Goal: Task Accomplishment & Management: Manage account settings

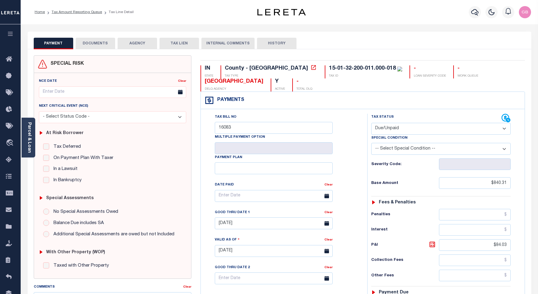
select select "DUE"
click at [73, 13] on link "Tax Amount Reporting Queue" at bounding box center [77, 12] width 50 height 4
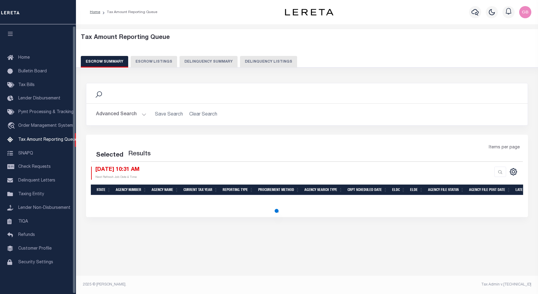
select select "100"
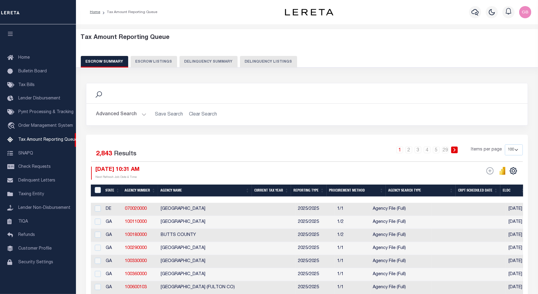
scroll to position [2, 0]
click at [267, 129] on div "Search Advanced Search Save Search Clear Search In In" at bounding box center [306, 109] width 451 height 52
click at [257, 63] on button "Delinquency Listings" at bounding box center [268, 62] width 57 height 12
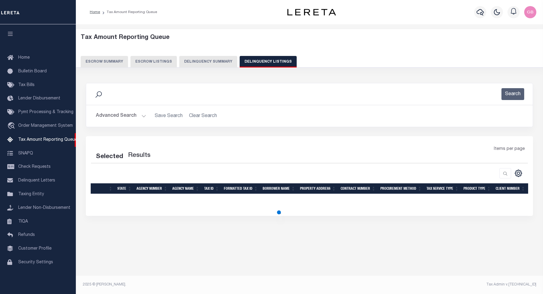
select select "100"
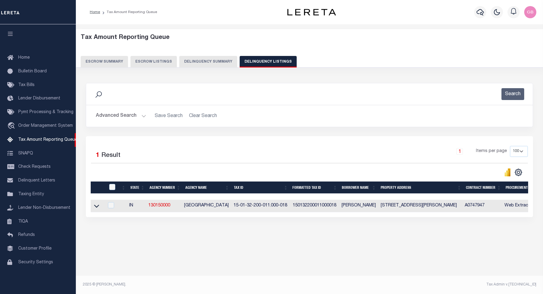
click at [140, 114] on button "Advanced Search" at bounding box center [121, 116] width 50 height 12
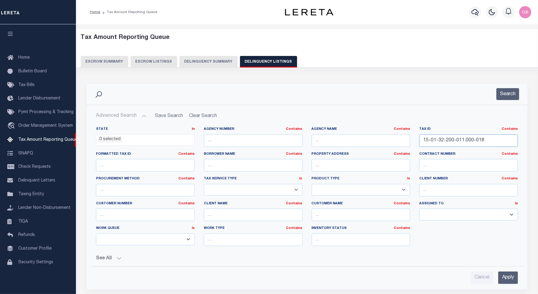
click at [451, 145] on input "15-01-32-200-011.000-018" at bounding box center [468, 140] width 99 height 12
paste input "2-07-400-097.000-009"
type input "15-02-07-400-097.000-009"
click at [511, 91] on button "Search" at bounding box center [507, 94] width 23 height 12
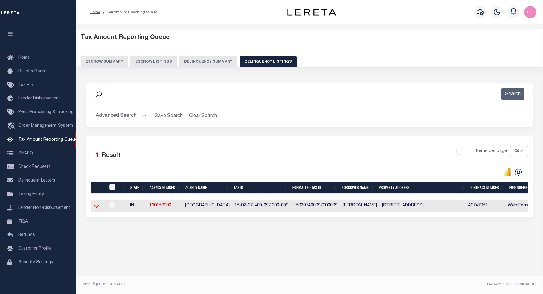
click at [96, 207] on icon at bounding box center [96, 205] width 5 height 6
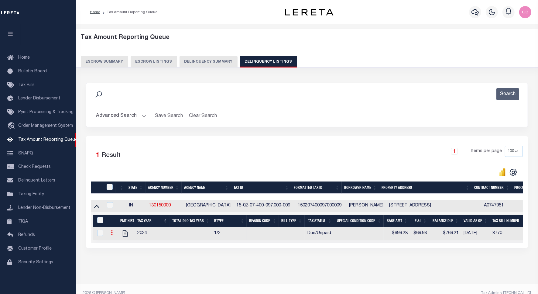
click at [110, 235] on link at bounding box center [111, 233] width 7 height 5
click at [118, 242] on img "" at bounding box center [119, 242] width 6 height 6
checkbox input "true"
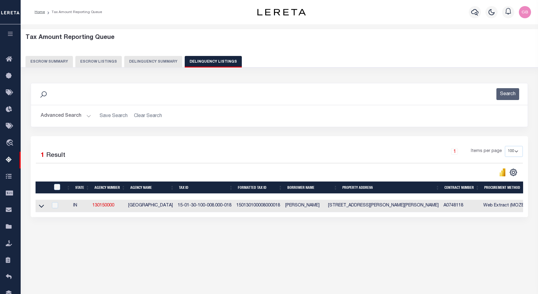
select select "100"
click at [86, 115] on button "Advanced Search" at bounding box center [66, 116] width 50 height 12
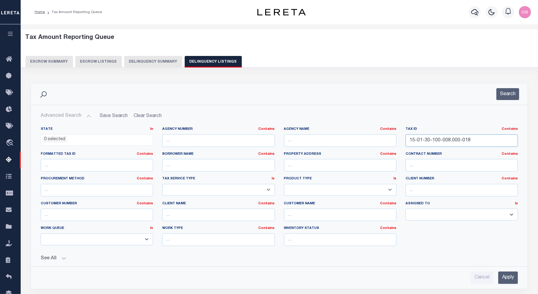
click at [445, 145] on input "15-01-30-100-008.000-018" at bounding box center [461, 140] width 112 height 12
paste input "2-07-400-097.000-009"
type input "15-02-07-400-097.000-009"
click at [507, 90] on button "Search" at bounding box center [507, 94] width 23 height 12
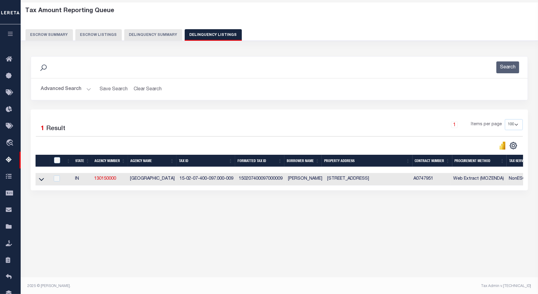
scroll to position [28, 0]
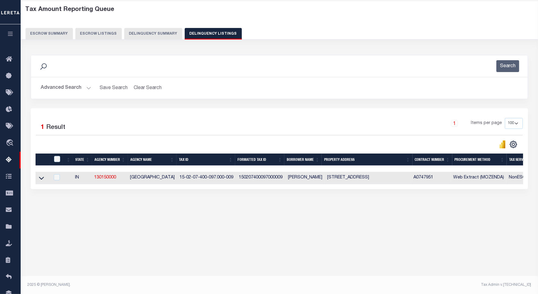
drag, startPoint x: 42, startPoint y: 179, endPoint x: 176, endPoint y: 129, distance: 143.8
click at [42, 179] on icon at bounding box center [41, 178] width 5 height 6
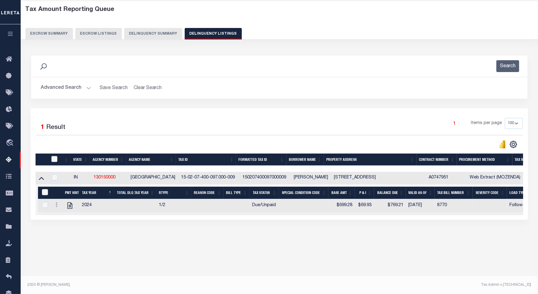
click at [57, 160] on input "checkbox" at bounding box center [54, 159] width 6 height 6
checkbox input "true"
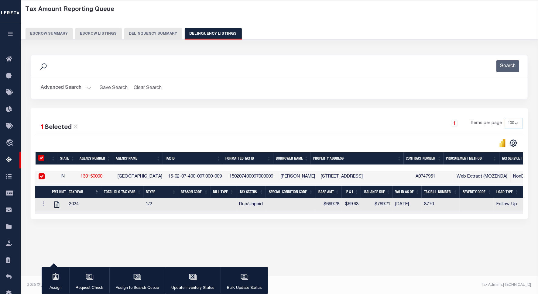
scroll to position [0, 0]
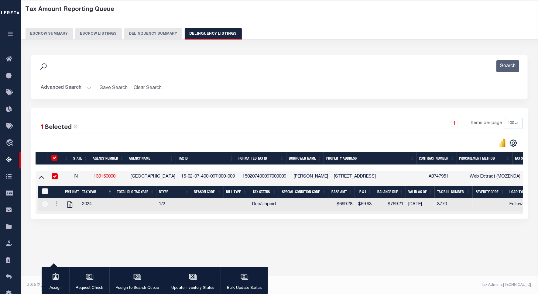
click at [45, 192] on input "&nbsp;" at bounding box center [45, 191] width 6 height 6
checkbox input "true"
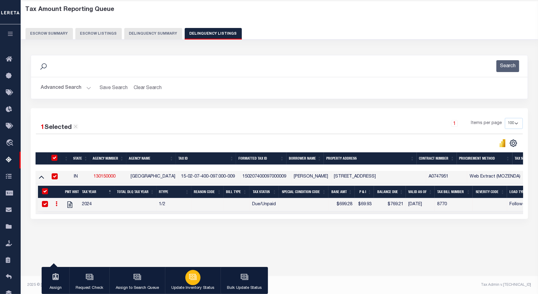
click at [196, 273] on icon "button" at bounding box center [193, 277] width 8 height 8
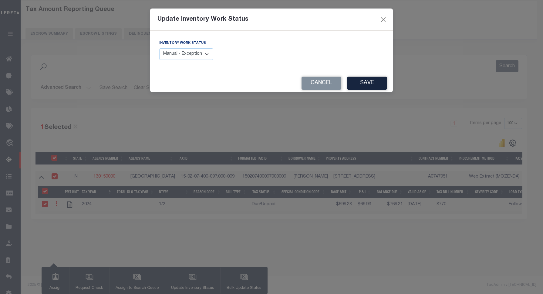
click at [195, 58] on select "Manual - Exception Pended - Awaiting Search Late Add Exception Completed" at bounding box center [186, 54] width 54 height 12
select select "4"
click at [159, 48] on select "Manual - Exception Pended - Awaiting Search Late Add Exception Completed" at bounding box center [186, 54] width 54 height 12
click at [368, 80] on button "Save" at bounding box center [367, 83] width 39 height 13
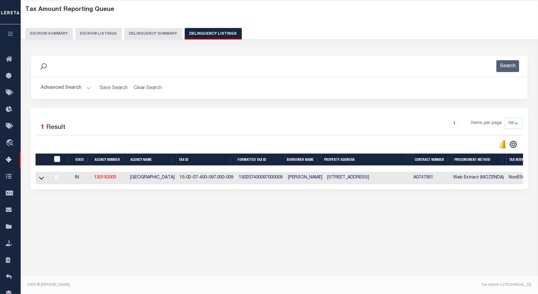
click at [90, 87] on button "Advanced Search" at bounding box center [66, 88] width 50 height 12
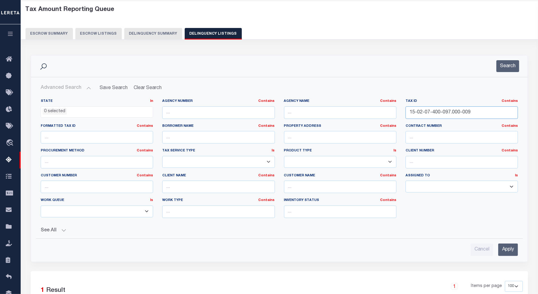
click at [433, 113] on input "15-02-07-400-097.000-009" at bounding box center [461, 112] width 112 height 12
paste input "27-200-006.000-010"
type input "15-02-27-200-006.000-010"
drag, startPoint x: 503, startPoint y: 68, endPoint x: 500, endPoint y: 77, distance: 8.7
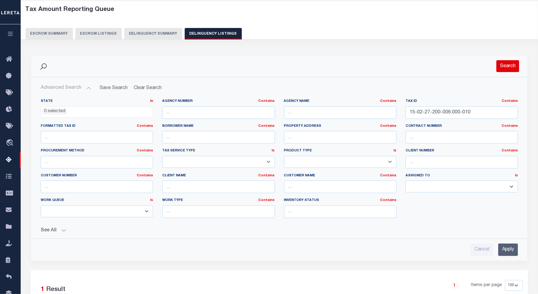
click at [502, 68] on button "Search" at bounding box center [507, 66] width 23 height 12
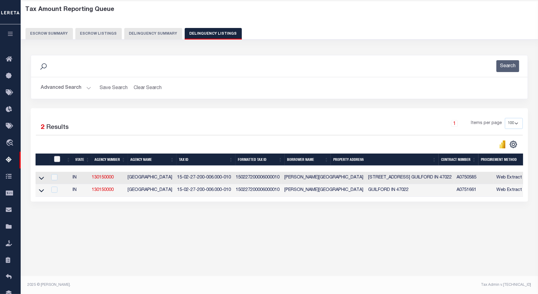
click at [55, 160] on input "checkbox" at bounding box center [57, 159] width 6 height 6
checkbox input "true"
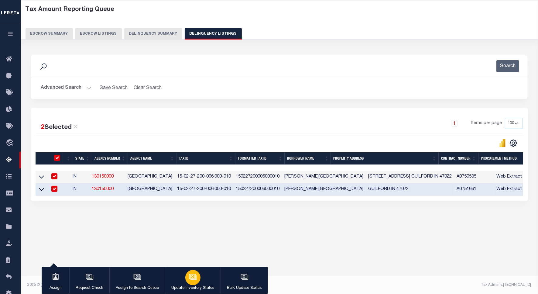
click at [195, 278] on icon "button" at bounding box center [192, 276] width 6 height 5
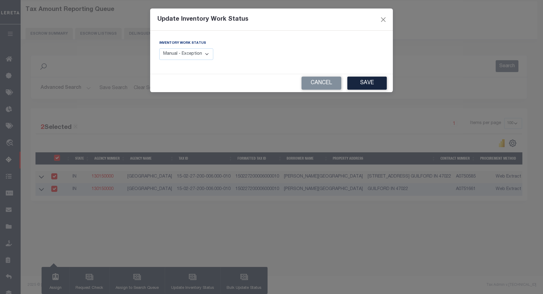
click at [208, 56] on select "Manual - Exception Pended - Awaiting Search Late Add Exception Completed" at bounding box center [186, 54] width 54 height 12
select select "4"
click at [159, 48] on select "Manual - Exception Pended - Awaiting Search Late Add Exception Completed" at bounding box center [186, 54] width 54 height 12
click at [371, 84] on button "Save" at bounding box center [367, 83] width 39 height 13
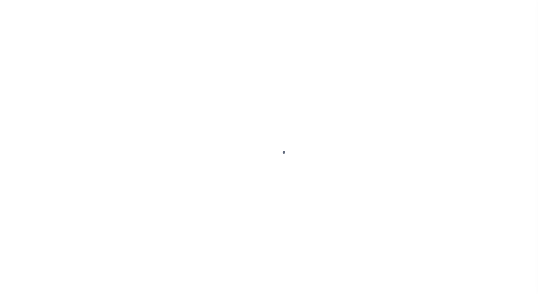
select select "DUE"
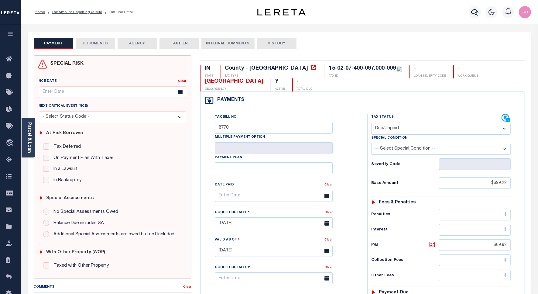
drag, startPoint x: 526, startPoint y: 219, endPoint x: 509, endPoint y: 216, distance: 17.0
click at [526, 219] on div "IN STATE County - IN TAX TYPE 15-02-07-400-097.000-009 TAX ID - LOAN SEVERITY C…" at bounding box center [363, 250] width 334 height 391
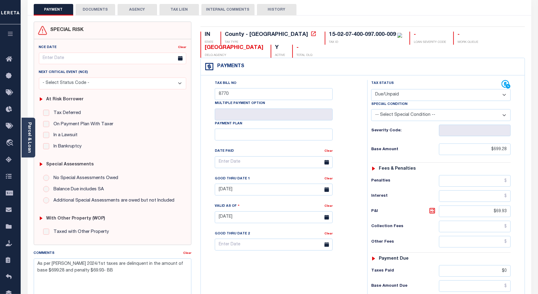
scroll to position [76, 0]
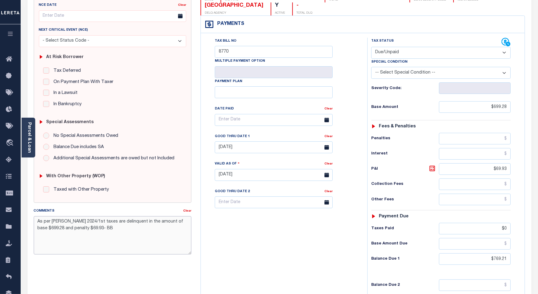
click at [101, 229] on textarea "As per Jessica 2024/1st taxes are delinquent in the amount of base $699.28 and …" at bounding box center [113, 235] width 158 height 38
type textarea "As per Jessica 2024/1st taxes are delinquent in the amount of base $699.28 and …"
type input "[DATE]"
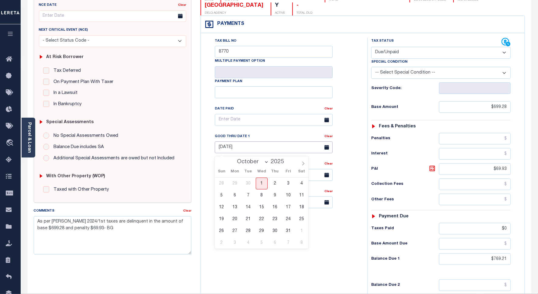
click at [239, 150] on input "[DATE]" at bounding box center [274, 147] width 118 height 12
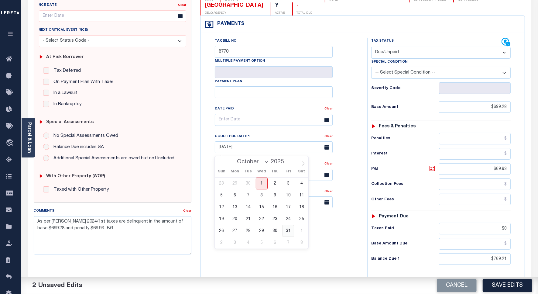
click at [287, 229] on span "31" at bounding box center [288, 231] width 12 height 12
type input "[DATE]"
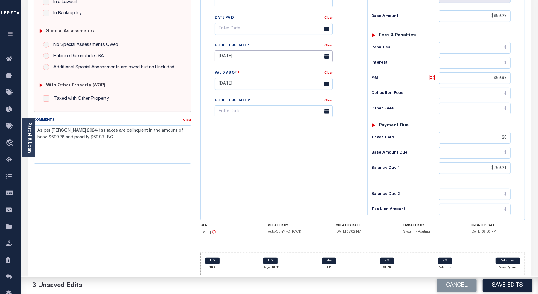
scroll to position [170, 0]
click at [497, 283] on button "Save Edits" at bounding box center [506, 285] width 49 height 13
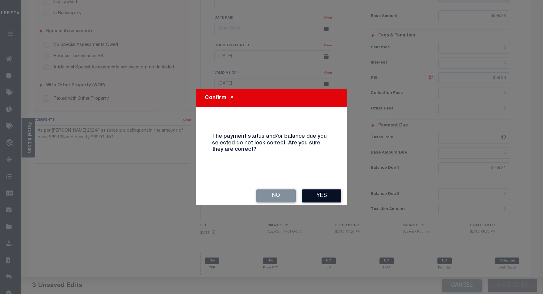
click at [334, 194] on button "Yes" at bounding box center [321, 195] width 39 height 13
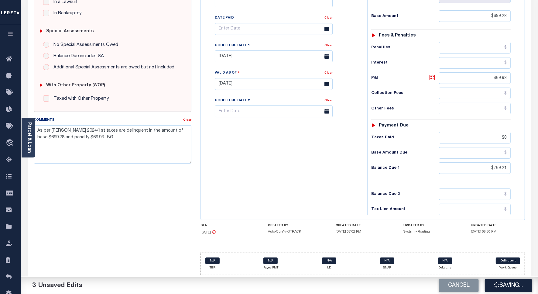
checkbox input "false"
type input "$699.28"
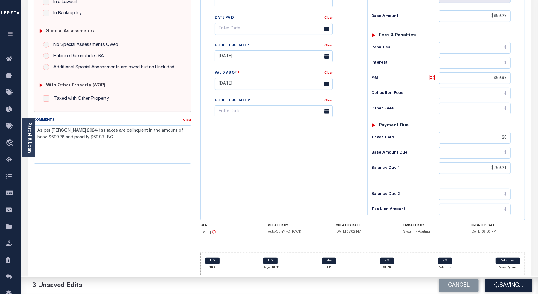
type input "$69.93"
type input "$0"
type input "$769.21"
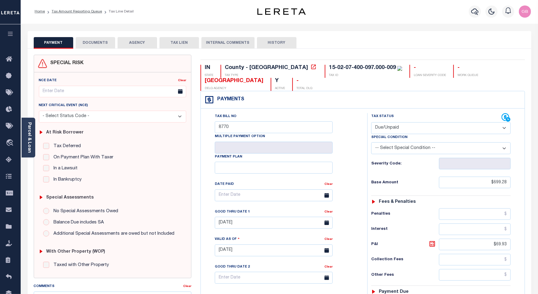
scroll to position [0, 0]
click at [84, 13] on link "Tax Amount Reporting Queue" at bounding box center [77, 12] width 50 height 4
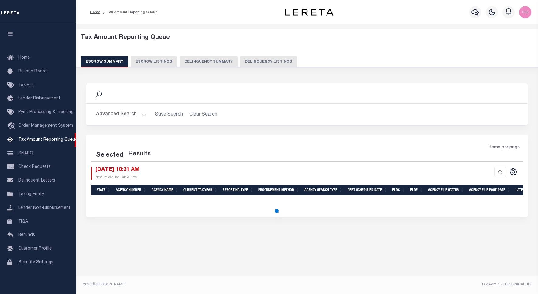
click at [267, 63] on button "Delinquency Listings" at bounding box center [268, 62] width 57 height 12
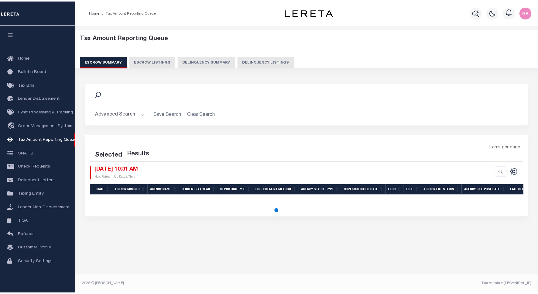
scroll to position [2, 0]
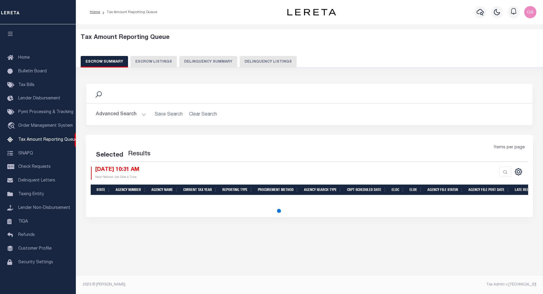
select select "100"
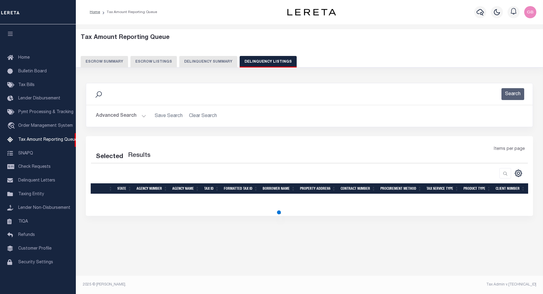
select select "100"
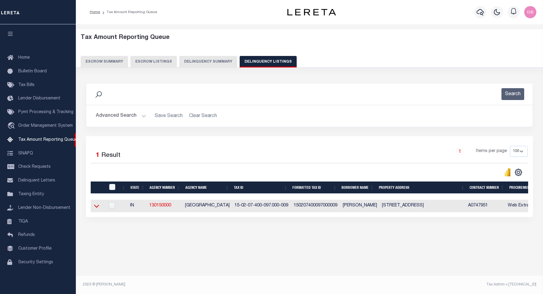
click at [96, 206] on icon at bounding box center [96, 205] width 5 height 6
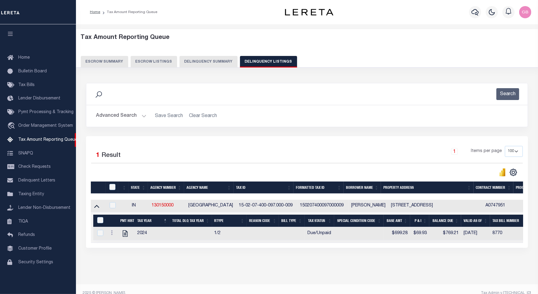
click at [143, 114] on button "Advanced Search" at bounding box center [121, 116] width 50 height 12
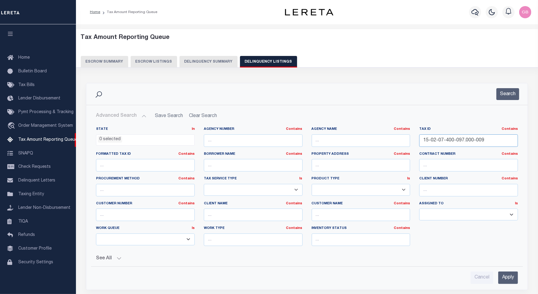
click at [456, 137] on input "15-02-07-400-097.000-009" at bounding box center [468, 140] width 99 height 12
paste input "27-200-006.000-010"
type input "15-02-27-200-006.000-010"
click at [510, 278] on input "Apply" at bounding box center [508, 277] width 20 height 12
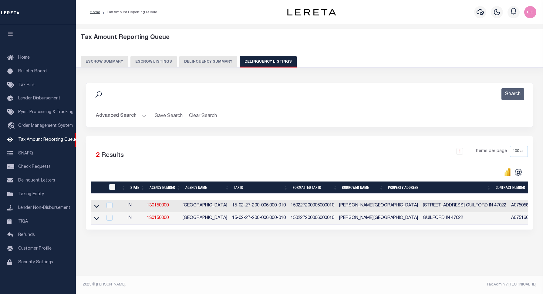
drag, startPoint x: 99, startPoint y: 206, endPoint x: 154, endPoint y: 161, distance: 70.8
click at [99, 206] on icon at bounding box center [96, 205] width 5 height 6
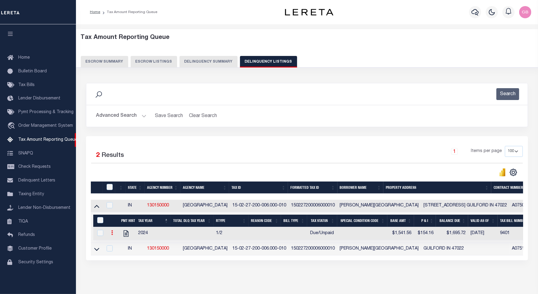
click at [111, 234] on icon at bounding box center [112, 232] width 2 height 5
click at [117, 245] on img "" at bounding box center [119, 242] width 6 height 6
checkbox input "true"
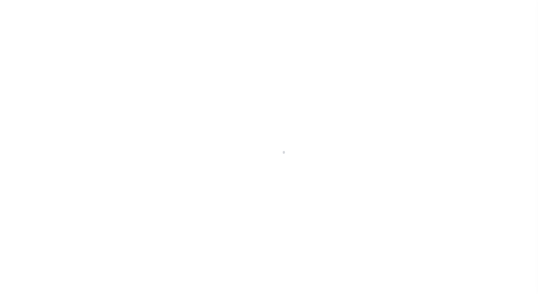
select select "DUE"
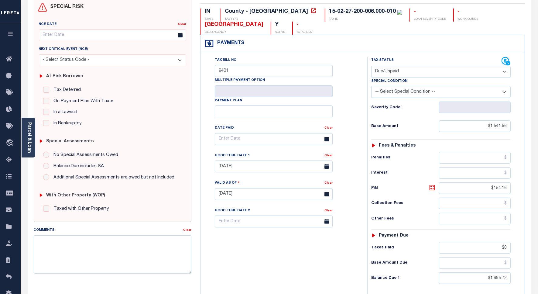
scroll to position [76, 0]
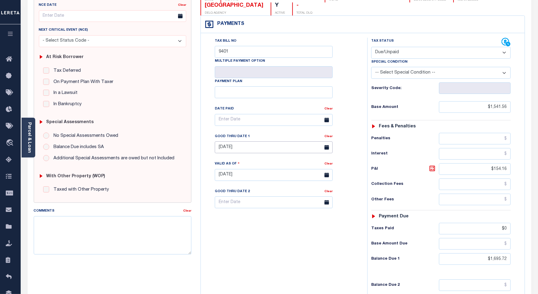
click at [225, 151] on body "Home Tax Amount Reporting Queue Tax Line Detail" at bounding box center [269, 154] width 538 height 460
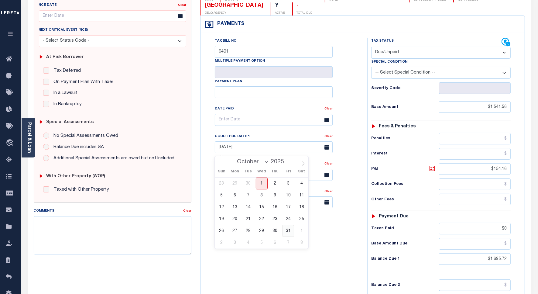
click at [287, 231] on span "31" at bounding box center [288, 231] width 12 height 12
type input "[DATE]"
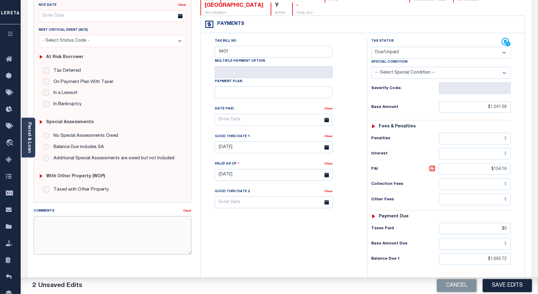
click at [70, 231] on textarea "Comments" at bounding box center [113, 235] width 158 height 38
type textarea "As per website taxes are delinquent for 2024 1st installment - BG"
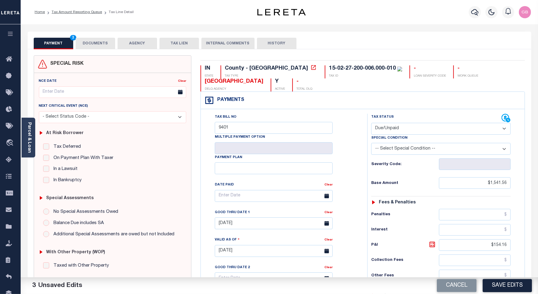
click at [96, 47] on button "DOCUMENTS" at bounding box center [95, 44] width 39 height 12
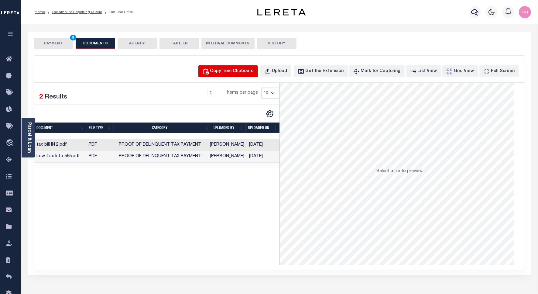
click at [234, 73] on div "Copy from Clipboard" at bounding box center [232, 71] width 44 height 7
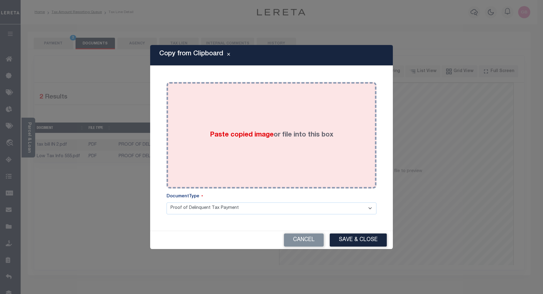
click at [251, 103] on div "Paste copied image or file into this box" at bounding box center [271, 135] width 201 height 97
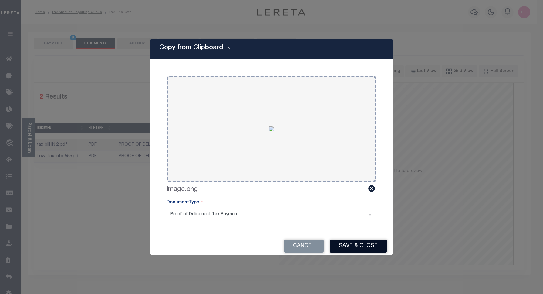
click at [358, 242] on button "Save & Close" at bounding box center [358, 245] width 57 height 13
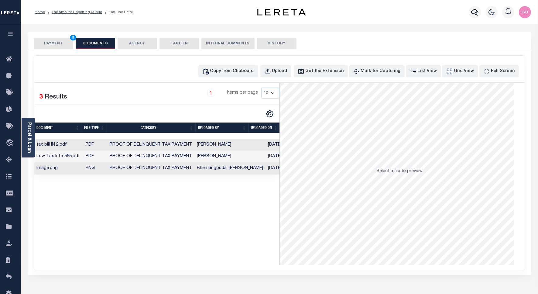
click at [52, 42] on button "PAYMENT 3" at bounding box center [53, 44] width 39 height 12
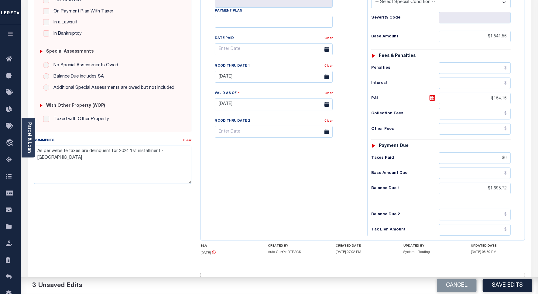
scroll to position [152, 0]
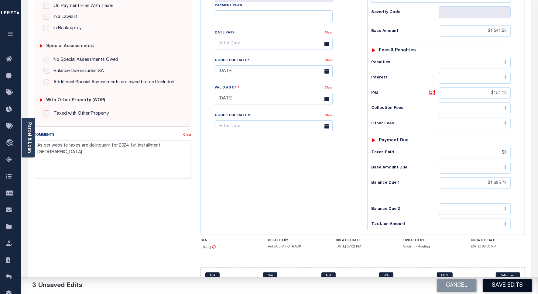
click at [500, 283] on button "Save Edits" at bounding box center [506, 285] width 49 height 13
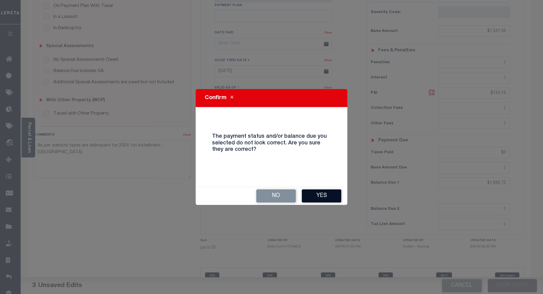
click at [331, 194] on button "Yes" at bounding box center [321, 195] width 39 height 13
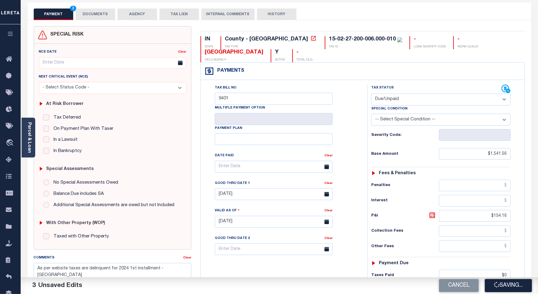
scroll to position [0, 0]
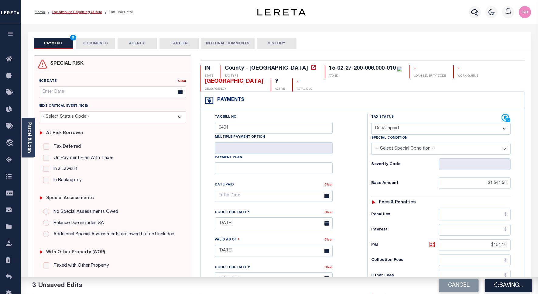
click at [79, 10] on link "Tax Amount Reporting Queue" at bounding box center [77, 12] width 50 height 4
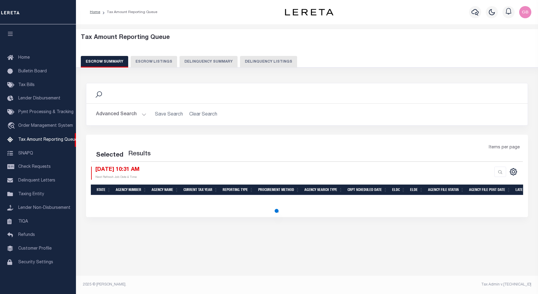
click at [245, 60] on button "Delinquency Listings" at bounding box center [268, 62] width 57 height 12
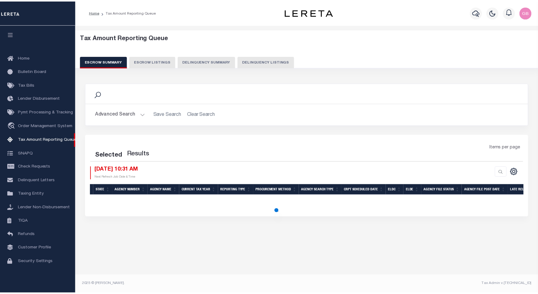
scroll to position [2, 0]
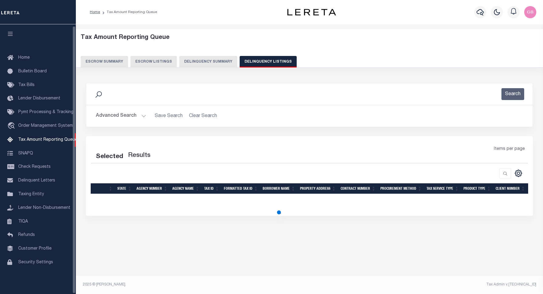
click at [250, 64] on button "Delinquency Listings" at bounding box center [268, 62] width 57 height 12
select select "100"
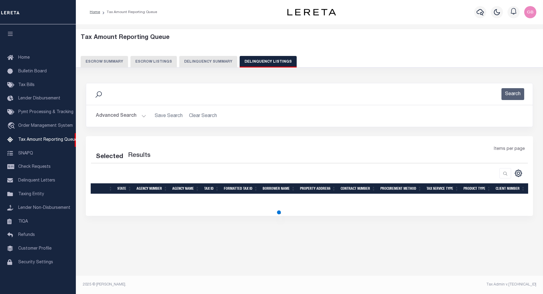
click at [146, 115] on h2 "Advanced Search Save Search Clear Search" at bounding box center [309, 116] width 437 height 12
click at [143, 117] on button "Advanced Search" at bounding box center [121, 116] width 50 height 12
select select "100"
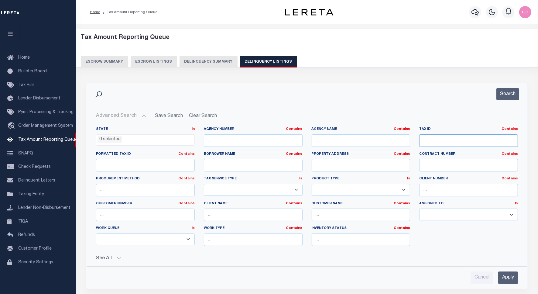
click at [440, 140] on input "text" at bounding box center [468, 140] width 99 height 12
paste input "15-02-27-200-006.000-010"
type input "15-02-27-200-006.000-010"
click at [512, 94] on button "Search" at bounding box center [507, 94] width 23 height 12
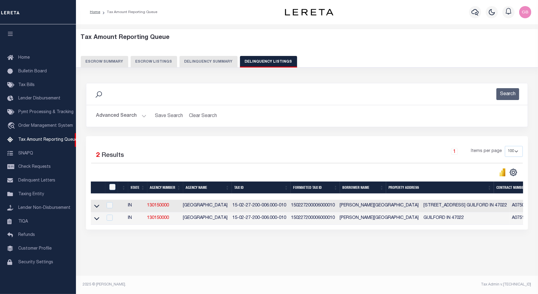
scroll to position [0, 0]
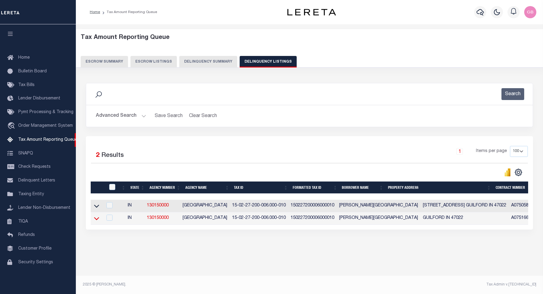
click at [98, 219] on icon at bounding box center [96, 218] width 5 height 6
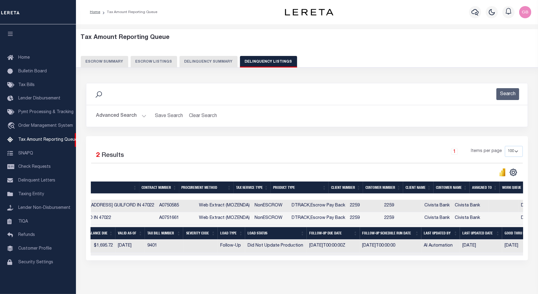
scroll to position [0, 378]
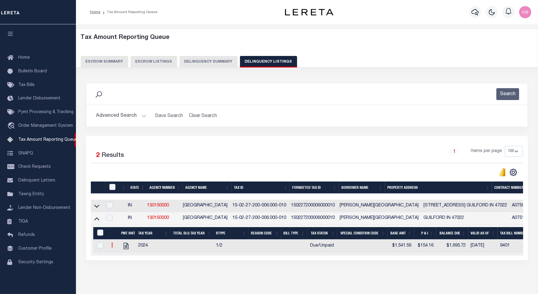
click at [112, 246] on icon at bounding box center [112, 244] width 2 height 5
click at [124, 256] on link "" at bounding box center [119, 255] width 21 height 10
checkbox input "true"
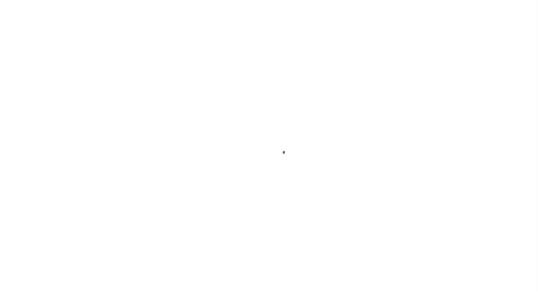
select select "DUE"
